Goal: Information Seeking & Learning: Learn about a topic

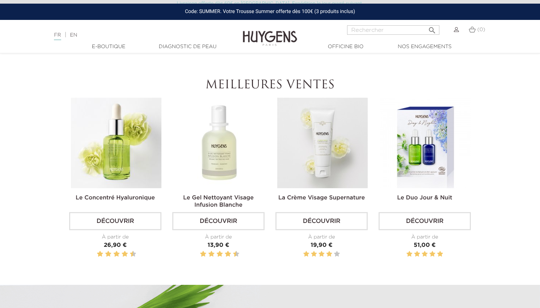
scroll to position [269, 0]
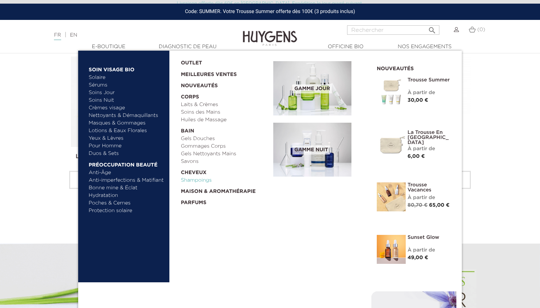
click at [193, 182] on link "Shampoings" at bounding box center [225, 181] width 88 height 8
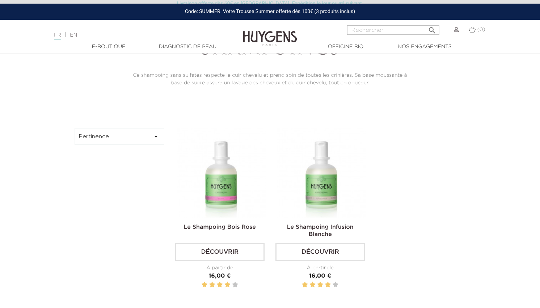
scroll to position [213, 0]
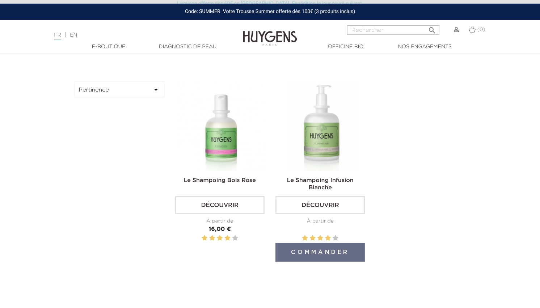
click at [327, 138] on img at bounding box center [321, 125] width 89 height 89
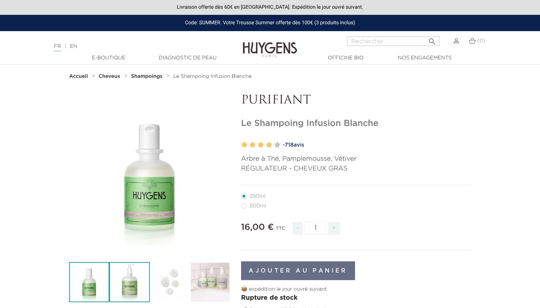
click at [128, 277] on img at bounding box center [129, 282] width 40 height 40
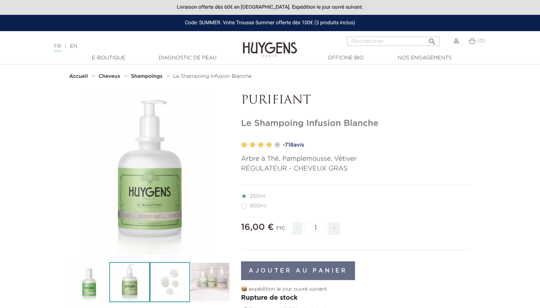
click at [173, 280] on img at bounding box center [170, 282] width 40 height 40
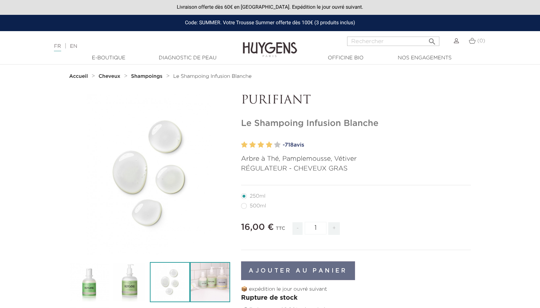
click at [211, 280] on img at bounding box center [210, 282] width 40 height 40
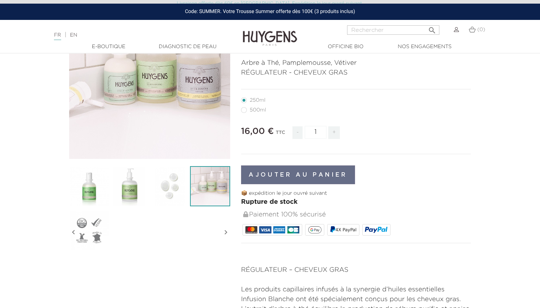
scroll to position [94, 0]
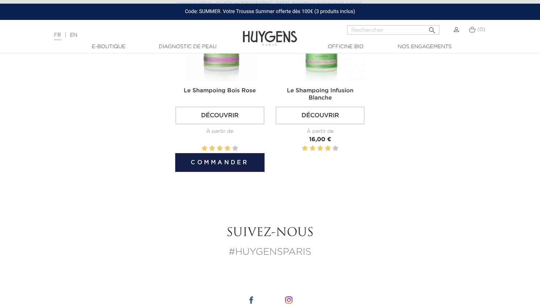
scroll to position [326, 0]
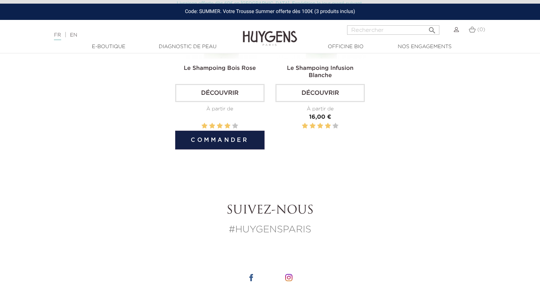
click at [221, 71] on link "Le Shampoing Bois Rose" at bounding box center [220, 68] width 72 height 6
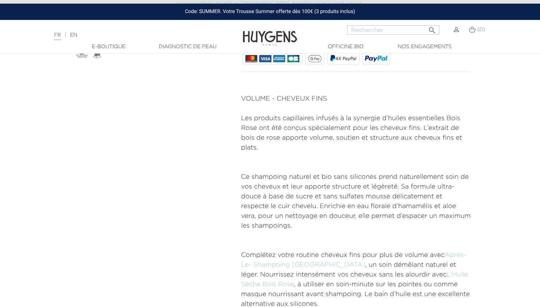
scroll to position [284, 0]
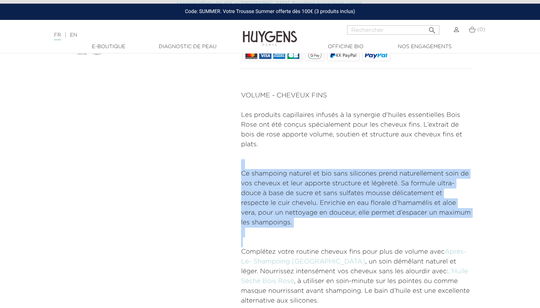
drag, startPoint x: 264, startPoint y: 158, endPoint x: 242, endPoint y: 238, distance: 82.4
click at [242, 238] on div "VOLUME - CHEVEUX FINS Les produits capillaires infusés à la synergie d’huiles e…" at bounding box center [356, 237] width 230 height 293
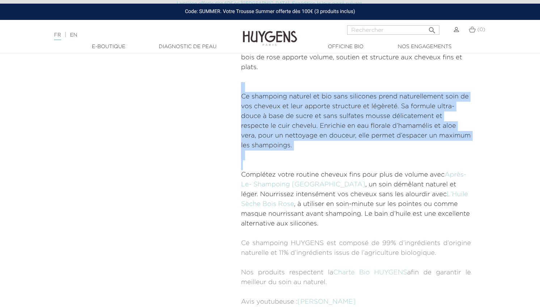
scroll to position [397, 0]
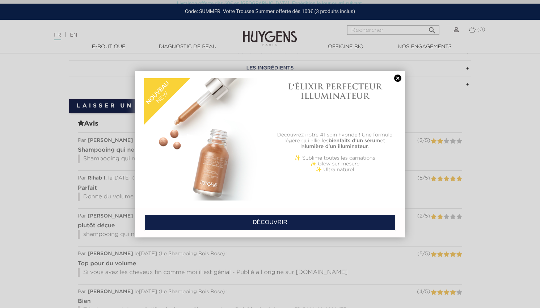
scroll to position [651, 0]
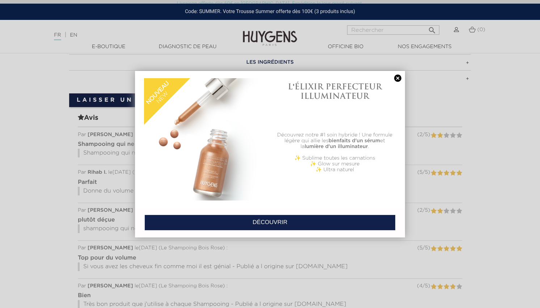
click at [398, 75] on link at bounding box center [397, 79] width 10 height 8
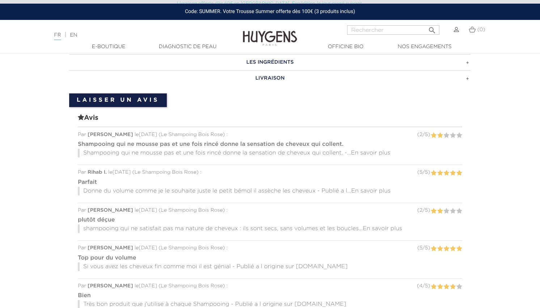
click at [146, 187] on p "Donne du volume comme je le souhaite juste le petit bémol il assèche les cheveu…" at bounding box center [270, 191] width 384 height 9
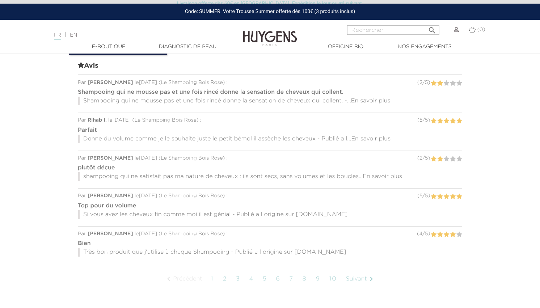
scroll to position [708, 0]
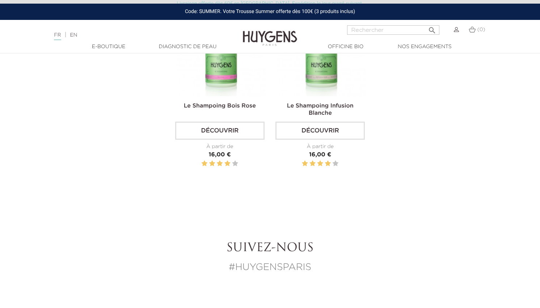
scroll to position [171, 0]
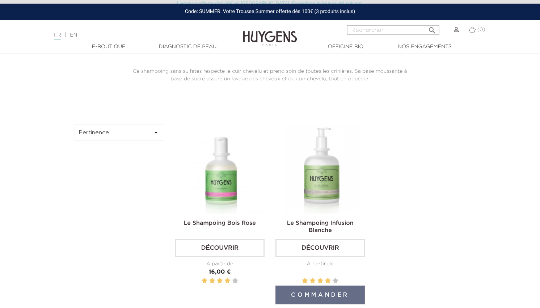
click at [321, 172] on img at bounding box center [321, 168] width 89 height 89
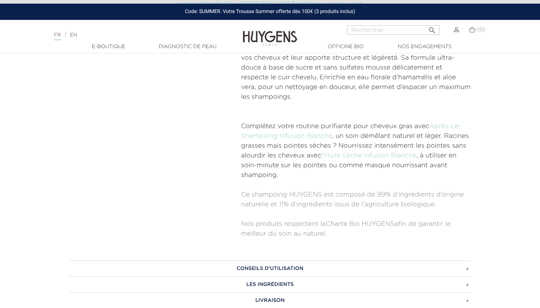
scroll to position [406, 0]
drag, startPoint x: 255, startPoint y: 124, endPoint x: 353, endPoint y: 125, distance: 98.0
click at [353, 125] on p "Complétez votre routine purifiante pour cheveux gras avec Après-Le-Shampoing In…" at bounding box center [356, 150] width 230 height 59
click at [352, 125] on p "Complétez votre routine purifiante pour cheveux gras avec Après-Le-Shampoing In…" at bounding box center [356, 150] width 230 height 59
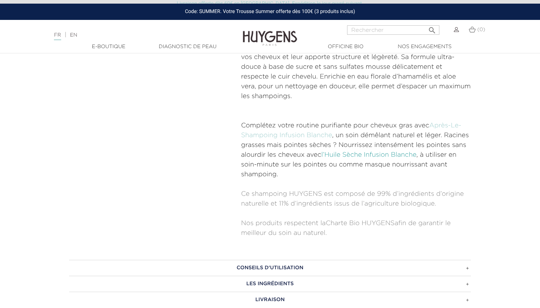
click at [338, 155] on link "l’Huile Sèche Infusion Blanche" at bounding box center [368, 155] width 95 height 7
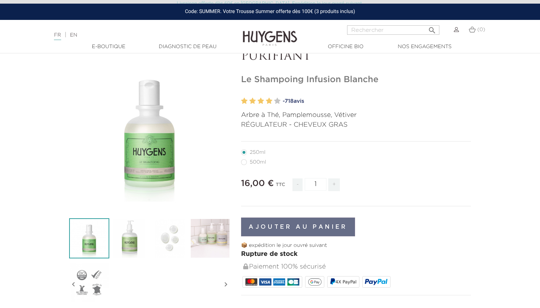
scroll to position [41, 0]
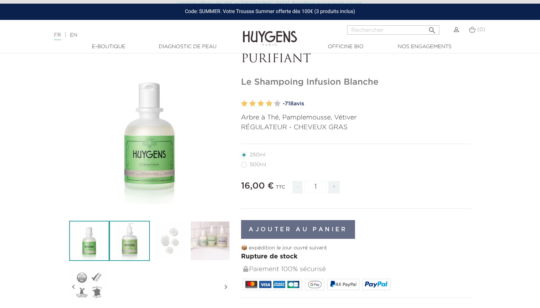
click at [134, 245] on img at bounding box center [129, 241] width 40 height 40
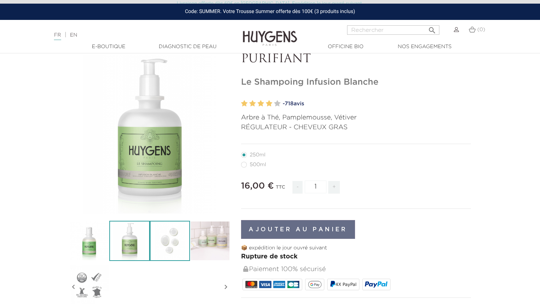
click at [169, 244] on img at bounding box center [170, 241] width 40 height 40
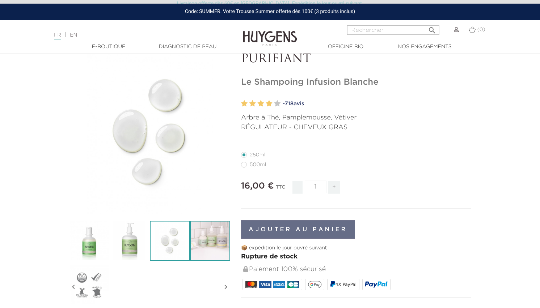
click at [213, 245] on img at bounding box center [210, 241] width 40 height 40
